Goal: Answer question/provide support: Share knowledge or assist other users

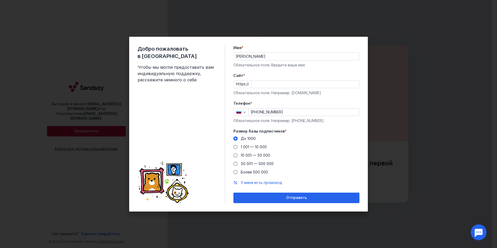
click at [479, 232] on div at bounding box center [478, 232] width 16 height 16
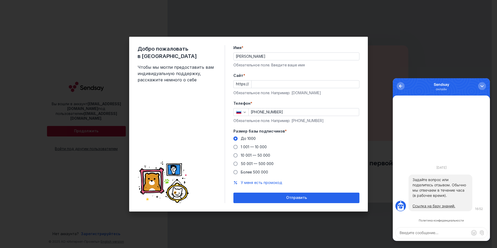
click at [433, 232] on textarea at bounding box center [441, 233] width 91 height 11
click at [482, 84] on div "button" at bounding box center [481, 85] width 5 height 5
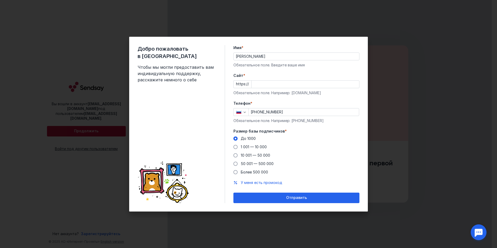
click at [480, 231] on div at bounding box center [478, 232] width 16 height 16
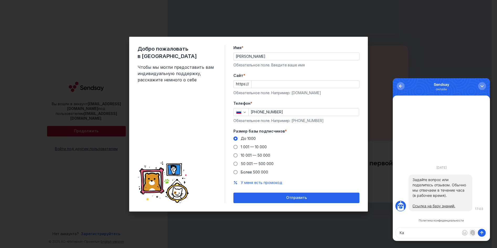
click at [473, 232] on label at bounding box center [473, 233] width 8 height 8
click at [393, 78] on input "file" at bounding box center [393, 78] width 0 height 0
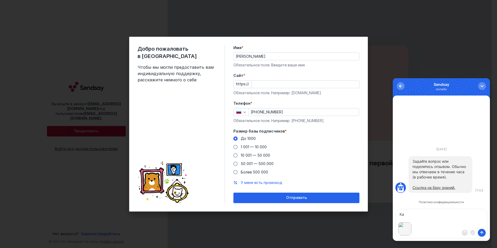
click at [404, 213] on textarea "Ка" at bounding box center [441, 214] width 91 height 11
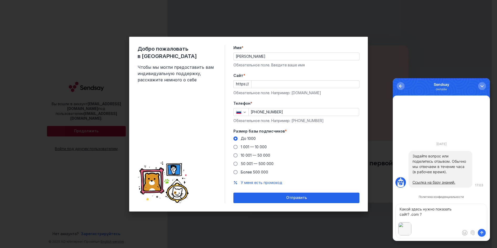
type textarea "Какой здесь нужно показать сайт? .com ?"
click at [481, 232] on span "submit" at bounding box center [481, 232] width 5 height 5
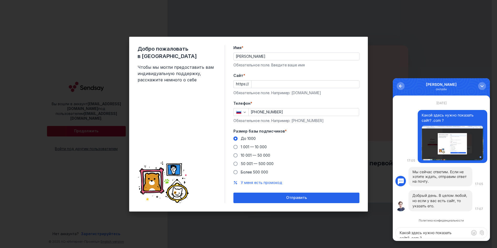
click at [424, 233] on textarea "Какой здесь нужно показать сайт? .com ?" at bounding box center [441, 233] width 91 height 11
type textarea "Т"
type textarea "Если нет такого сайта? Как быть?"
click at [480, 232] on span "submit" at bounding box center [481, 232] width 5 height 5
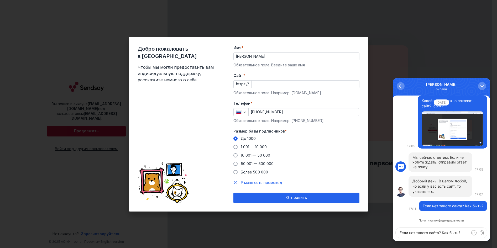
click at [413, 235] on textarea "Если нет такого сайта? Как быть?" at bounding box center [441, 233] width 91 height 11
type textarea "У"
type textarea "Есть аккаунт в Google"
click at [482, 231] on span "submit" at bounding box center [481, 232] width 5 height 5
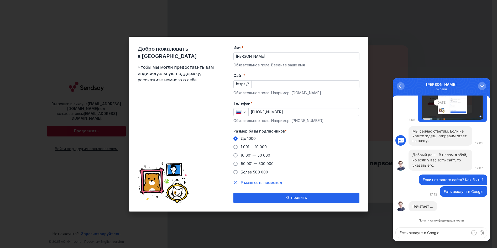
drag, startPoint x: 89, startPoint y: 126, endPoint x: 452, endPoint y: 20, distance: 377.7
click at [452, 20] on div "Добро пожаловать в Sendsay Чтобы мы могли предоставить вам индивидуальную подде…" at bounding box center [248, 124] width 497 height 248
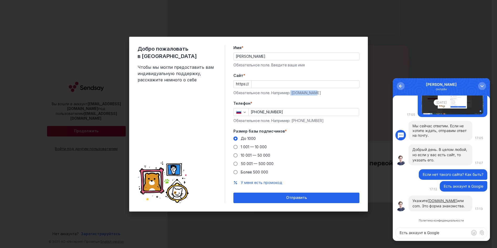
drag, startPoint x: 291, startPoint y: 93, endPoint x: 316, endPoint y: 95, distance: 25.3
click at [316, 95] on div "Обязательное поле. Например: [DOMAIN_NAME]" at bounding box center [296, 92] width 126 height 5
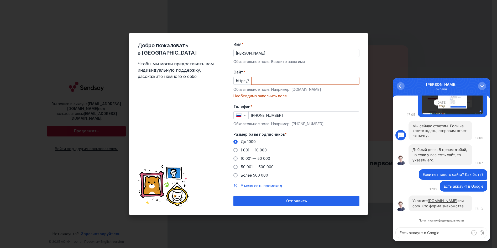
click at [290, 94] on div "Cайт * https:// Обязательное поле. Например: [DOMAIN_NAME] Необходимо заполнить…" at bounding box center [296, 84] width 126 height 29
click at [323, 102] on form "Имя * [PERSON_NAME] поле. Введите ваше имя [PERSON_NAME] * https:// Обязательно…" at bounding box center [296, 124] width 126 height 165
drag, startPoint x: 290, startPoint y: 90, endPoint x: 319, endPoint y: 90, distance: 28.9
click at [319, 90] on div "Обязательное поле. Например: [DOMAIN_NAME]" at bounding box center [296, 89] width 126 height 5
copy div "[DOMAIN_NAME]"
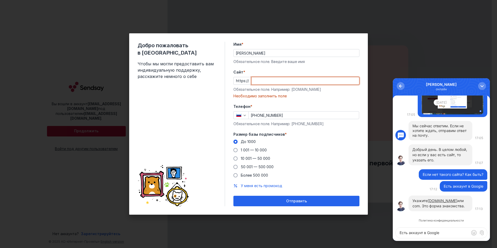
paste input "[DOMAIN_NAME]"
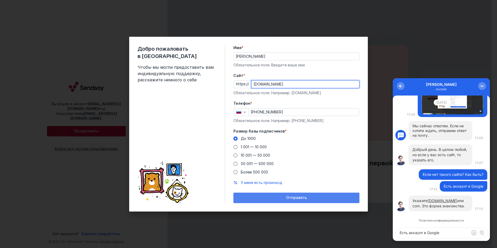
type input "[DOMAIN_NAME]"
click at [300, 197] on span "Отправить" at bounding box center [296, 198] width 21 height 4
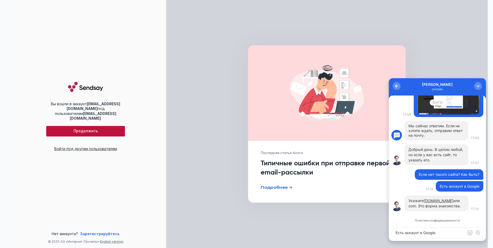
click at [438, 232] on textarea "Есть аккаунт в Google" at bounding box center [437, 233] width 91 height 11
type textarea "E"
click at [460, 233] on div at bounding box center [461, 233] width 8 height 8
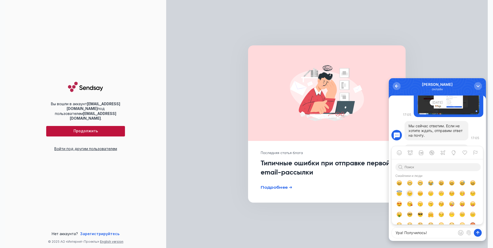
click at [411, 194] on div at bounding box center [410, 194] width 6 height 6
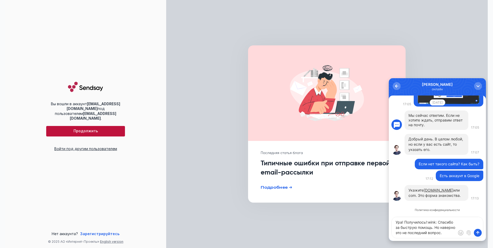
click at [440, 228] on textarea "Ура! Получилось!:wink: Спасибо за быструю помощь. Но наверно это не последний в…" at bounding box center [437, 227] width 91 height 21
drag, startPoint x: 457, startPoint y: 227, endPoint x: 846, endPoint y: 325, distance: 400.5
click at [457, 227] on textarea "Ура! Получилось!:wink: Спасибо за быструю помощь. Но ,наверно это не последний …" at bounding box center [437, 227] width 91 height 21
type textarea "Ура! Получилось!:wink: Спасибо за быструю помощь. Но ,наверно ,это не последний…"
click at [477, 231] on span "submit" at bounding box center [477, 232] width 5 height 5
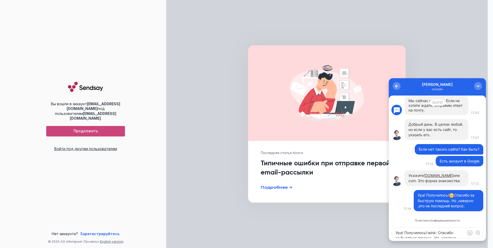
click at [72, 131] on div "Продолжить" at bounding box center [86, 131] width 74 height 4
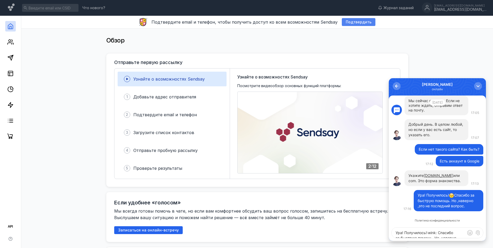
click at [349, 21] on span "Подтвердить" at bounding box center [359, 22] width 26 height 4
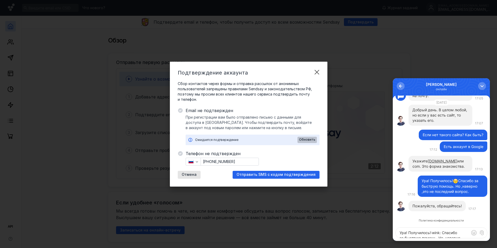
click at [307, 140] on span "Обновить" at bounding box center [307, 140] width 16 height 4
click at [306, 176] on span "Отправить SMS с кодом подтверждения" at bounding box center [276, 174] width 79 height 4
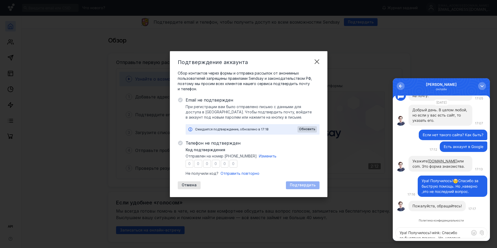
type input "9"
type input "5"
type input "3"
type input "9"
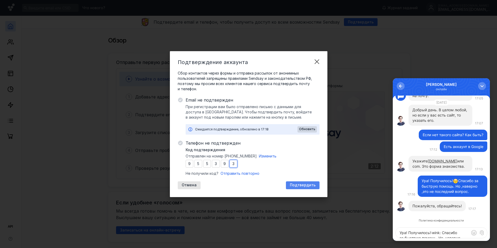
type input "3"
click at [299, 186] on span "Подтвердить" at bounding box center [303, 185] width 26 height 4
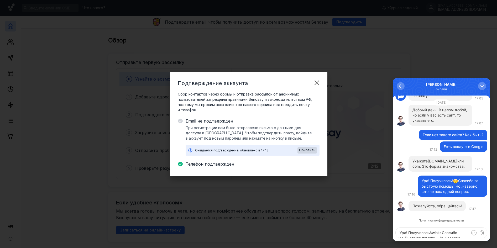
click at [452, 30] on div "Подтверждение аккаунта Сбор контактов через формы и отправка рассылок от аноним…" at bounding box center [248, 124] width 497 height 248
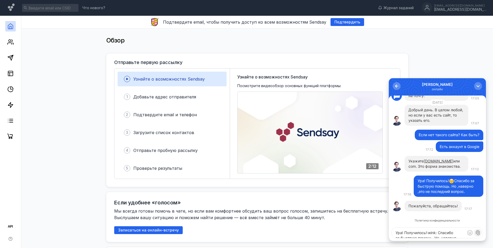
click at [478, 234] on label at bounding box center [478, 233] width 8 height 8
click at [389, 78] on input "file" at bounding box center [389, 78] width 0 height 0
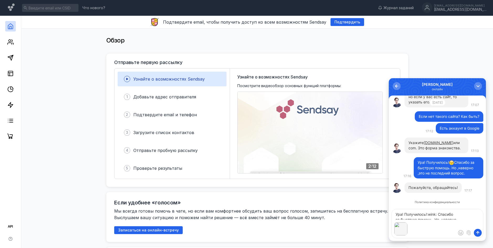
drag, startPoint x: 32, startPoint y: 137, endPoint x: 363, endPoint y: 236, distance: 346.2
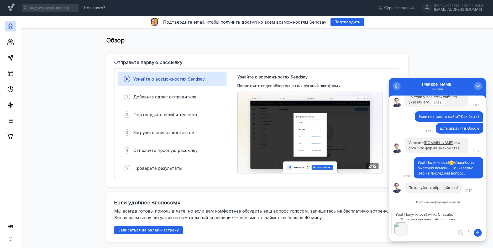
click at [363, 236] on div "Если удобнее «голосом» Мы всегда готовы помочь в чате, но если вам комфортнее о…" at bounding box center [257, 217] width 302 height 50
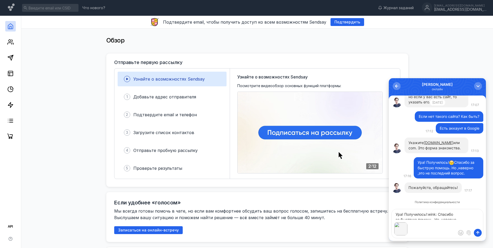
click at [402, 213] on textarea "Ура! Получилось!:wink: Спасибо за быструю помощь. Но ,наверно ,это не последний…" at bounding box center [437, 214] width 91 height 11
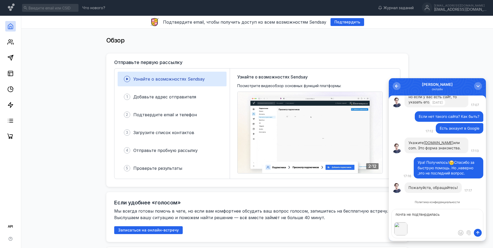
click at [425, 215] on textarea "почта не подтвнрдилась" at bounding box center [437, 214] width 91 height 11
type textarea "почта не подтвердилась"
click at [479, 230] on button "submit" at bounding box center [478, 233] width 8 height 8
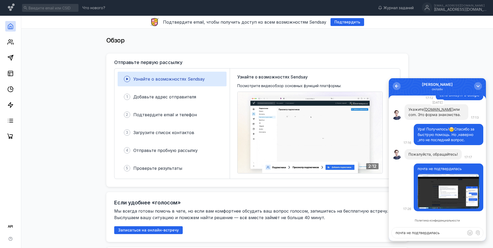
click at [442, 194] on div at bounding box center [449, 191] width 62 height 35
click at [347, 22] on span "Подтвердить" at bounding box center [347, 22] width 26 height 4
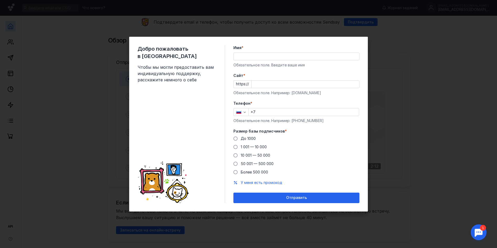
click at [481, 236] on div at bounding box center [478, 232] width 16 height 16
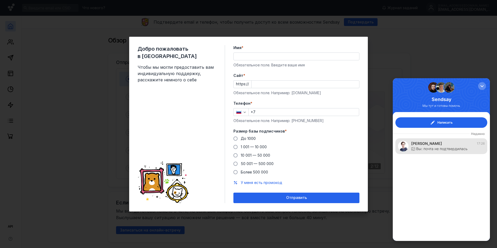
click at [414, 148] on icon at bounding box center [413, 149] width 4 height 4
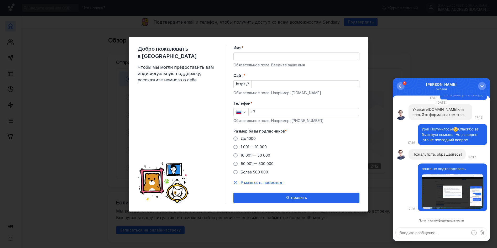
scroll to position [0, 0]
click at [400, 85] on div "button" at bounding box center [400, 85] width 5 height 5
